Goal: Browse casually

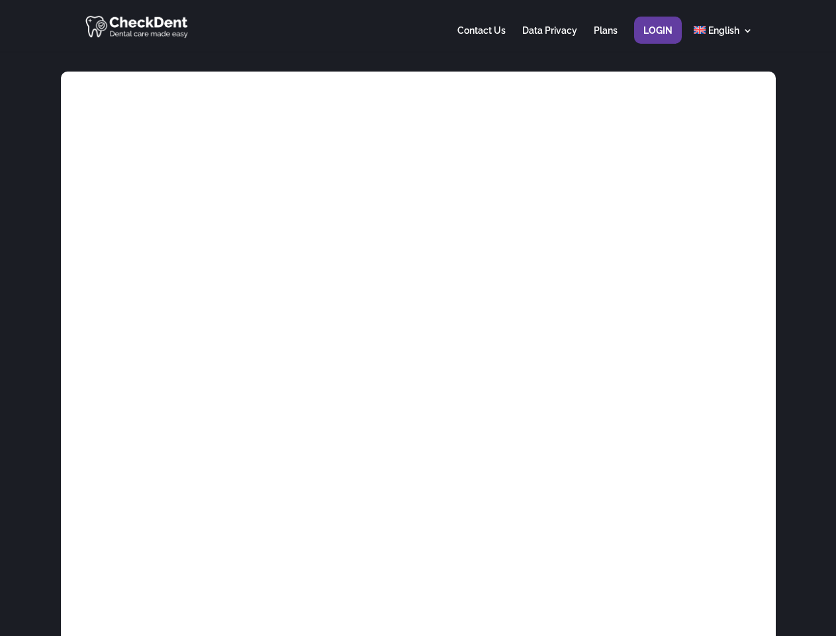
click at [418, 26] on div at bounding box center [417, 26] width 669 height 52
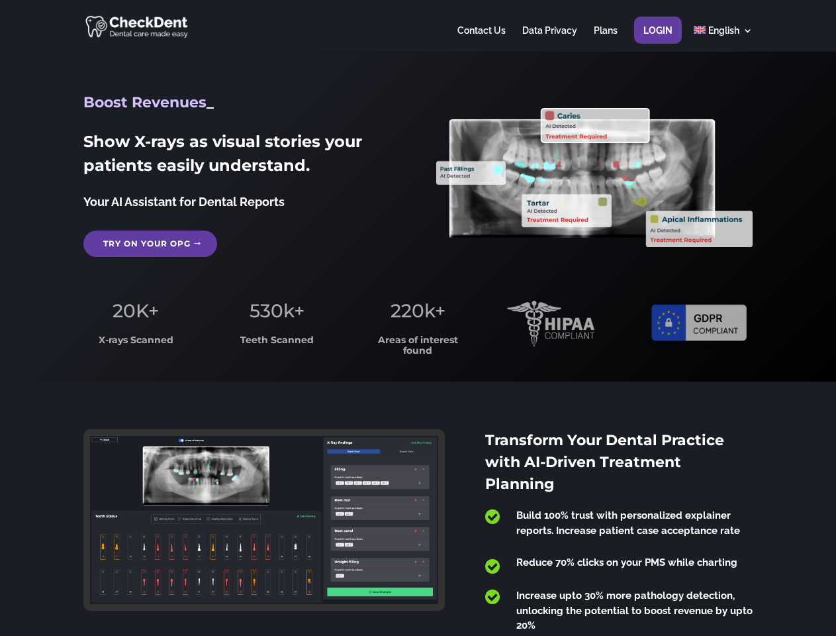
click at [418, 318] on span "220k+" at bounding box center [418, 310] width 55 height 23
click at [418, 26] on div at bounding box center [417, 26] width 669 height 52
